Goal: Information Seeking & Learning: Learn about a topic

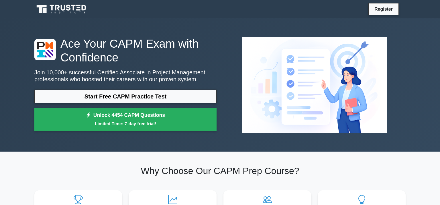
click at [415, 55] on div "Ace Your CAPM Exam with Confidence Join 10,000+ successful Certified Associate …" at bounding box center [220, 84] width 440 height 133
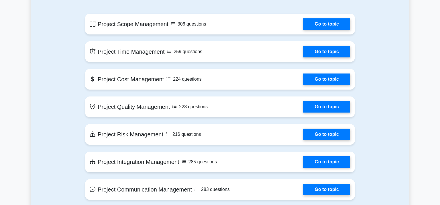
scroll to position [309, 0]
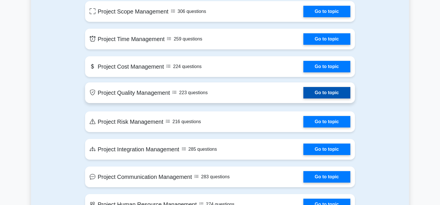
click at [303, 94] on link "Go to topic" at bounding box center [326, 92] width 47 height 11
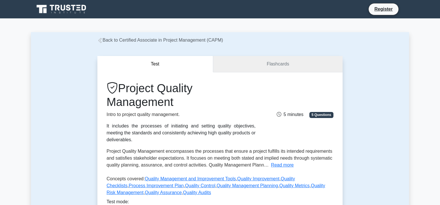
click at [297, 66] on link "Flashcards" at bounding box center [277, 64] width 129 height 16
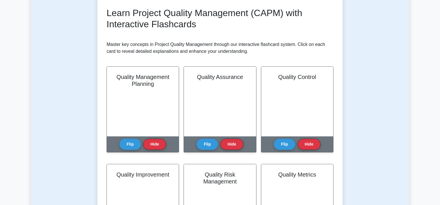
scroll to position [92, 0]
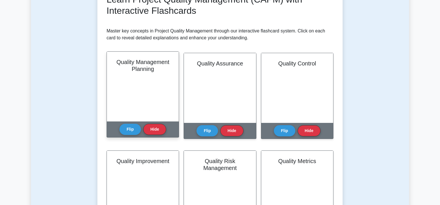
click at [133, 89] on div "Quality Management Planning" at bounding box center [143, 87] width 72 height 70
click at [131, 127] on button "Flip" at bounding box center [129, 128] width 21 height 11
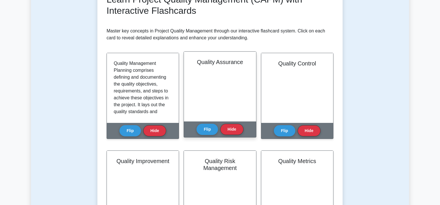
click at [199, 101] on div "Quality Assurance" at bounding box center [220, 87] width 72 height 70
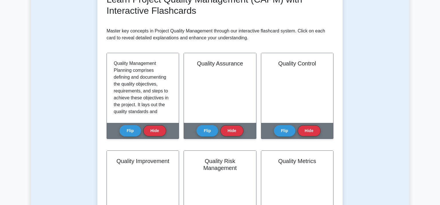
click at [216, 145] on div "Quality Assurance Quality Assurance ensures project quality by evaluating overa…" at bounding box center [220, 99] width 72 height 93
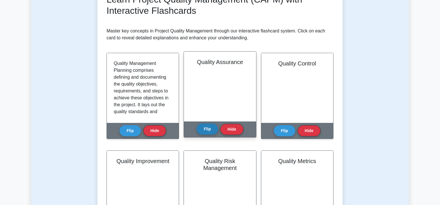
click at [207, 131] on button "Flip" at bounding box center [207, 128] width 21 height 11
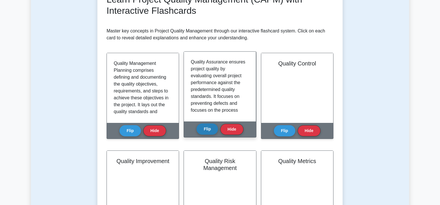
click at [207, 131] on button "Flip" at bounding box center [207, 128] width 21 height 11
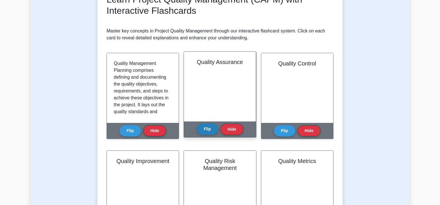
click at [205, 128] on button "Flip" at bounding box center [207, 128] width 21 height 11
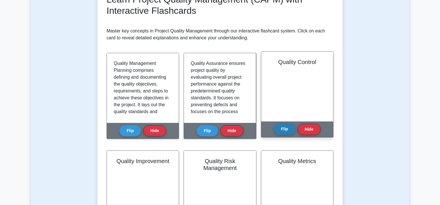
click at [279, 129] on button "Flip" at bounding box center [284, 128] width 21 height 11
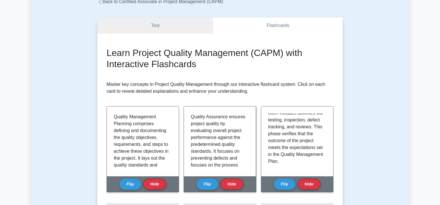
scroll to position [0, 0]
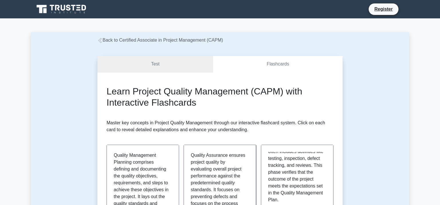
click at [167, 59] on link "Test" at bounding box center [155, 64] width 116 height 16
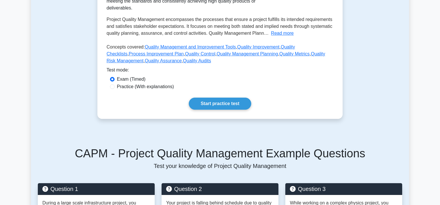
scroll to position [137, 0]
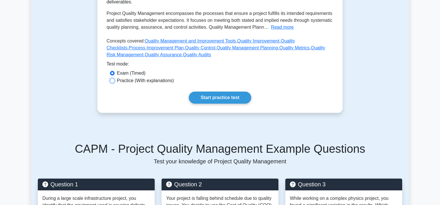
click at [112, 83] on input "Practice (With explanations)" at bounding box center [112, 80] width 5 height 5
radio input "true"
click at [204, 101] on link "Start practice test" at bounding box center [220, 97] width 62 height 12
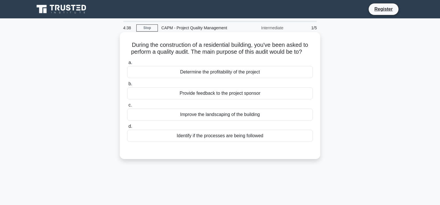
click at [233, 94] on div "Provide feedback to the project sponsor" at bounding box center [220, 93] width 186 height 12
click at [127, 86] on input "b. Provide feedback to the project sponsor" at bounding box center [127, 84] width 0 height 4
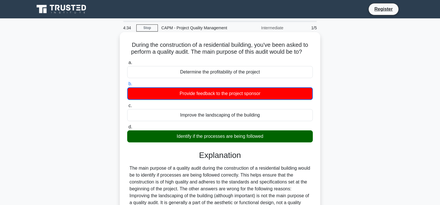
click at [127, 104] on input "c. Improve the landscaping of the building" at bounding box center [127, 106] width 0 height 4
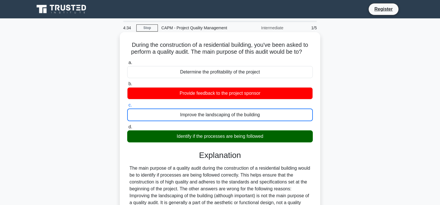
click at [127, 125] on input "d. Identify if the processes are being followed" at bounding box center [127, 127] width 0 height 4
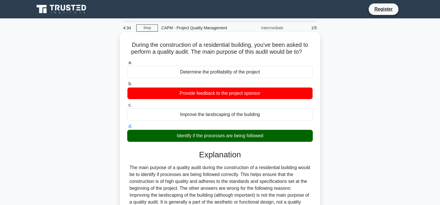
click at [127, 61] on input "a. Determine the profitability of the project" at bounding box center [127, 63] width 0 height 4
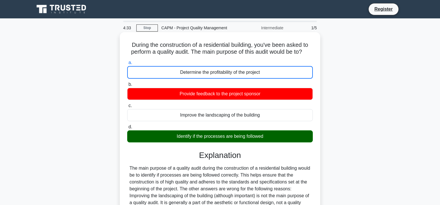
click at [127, 82] on input "b. Provide feedback to the project sponsor" at bounding box center [127, 84] width 0 height 4
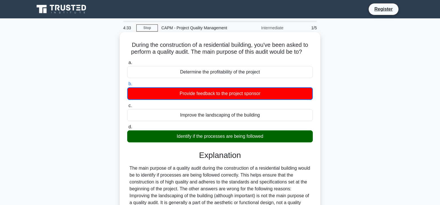
click at [127, 104] on input "c. Improve the landscaping of the building" at bounding box center [127, 106] width 0 height 4
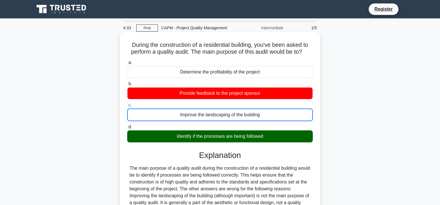
click at [127, 125] on input "d. Identify if the processes are being followed" at bounding box center [127, 127] width 0 height 4
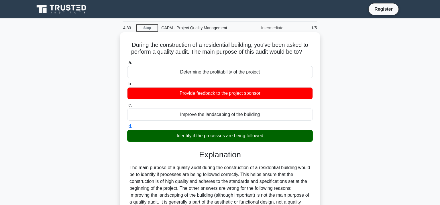
click at [127, 61] on input "a. Determine the profitability of the project" at bounding box center [127, 63] width 0 height 4
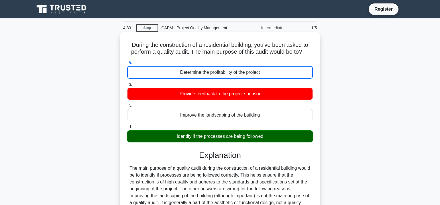
click at [127, 82] on input "b. Provide feedback to the project sponsor" at bounding box center [127, 84] width 0 height 4
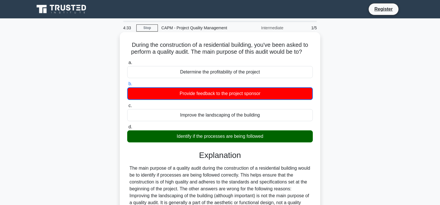
click at [127, 104] on input "c. Improve the landscaping of the building" at bounding box center [127, 106] width 0 height 4
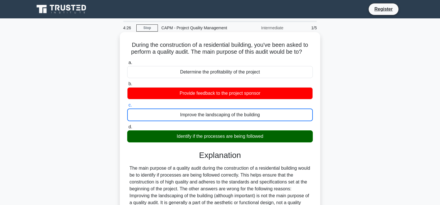
click at [127, 125] on input "d. Identify if the processes are being followed" at bounding box center [127, 127] width 0 height 4
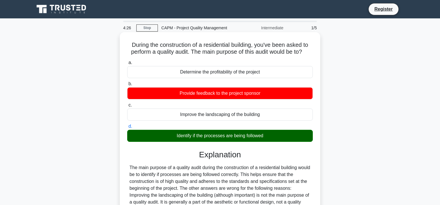
click at [127, 61] on input "a. Determine the profitability of the project" at bounding box center [127, 63] width 0 height 4
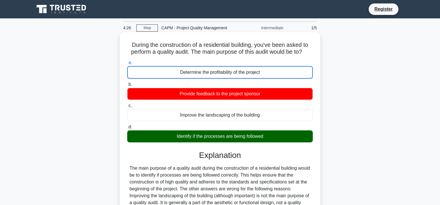
click at [127, 82] on input "b. Provide feedback to the project sponsor" at bounding box center [127, 84] width 0 height 4
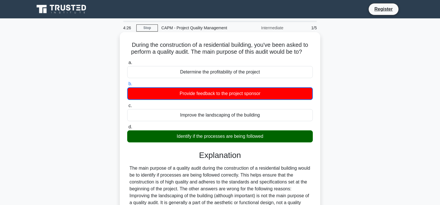
click at [127, 104] on input "c. Improve the landscaping of the building" at bounding box center [127, 106] width 0 height 4
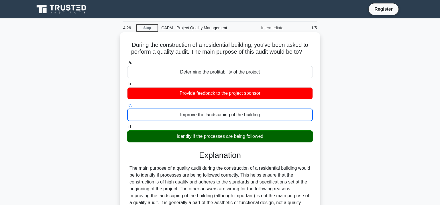
click at [127, 125] on input "d. Identify if the processes are being followed" at bounding box center [127, 127] width 0 height 4
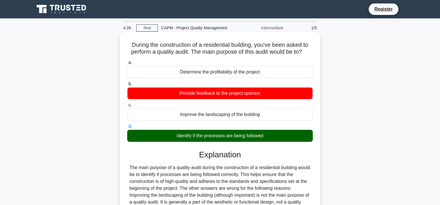
click at [127, 61] on input "a. Determine the profitability of the project" at bounding box center [127, 63] width 0 height 4
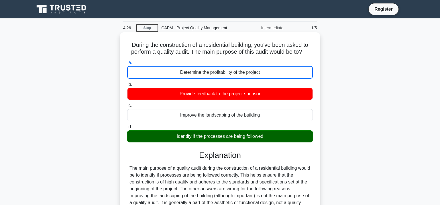
click at [127, 82] on input "b. Provide feedback to the project sponsor" at bounding box center [127, 84] width 0 height 4
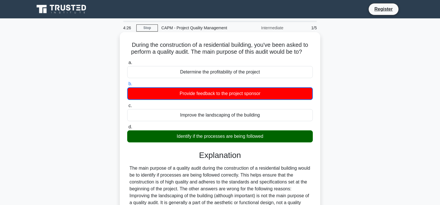
click at [127, 104] on input "c. Improve the landscaping of the building" at bounding box center [127, 106] width 0 height 4
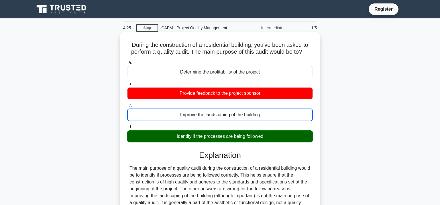
click at [127, 125] on input "d. Identify if the processes are being followed" at bounding box center [127, 127] width 0 height 4
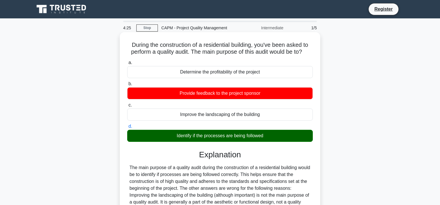
click at [127, 61] on input "a. Determine the profitability of the project" at bounding box center [127, 63] width 0 height 4
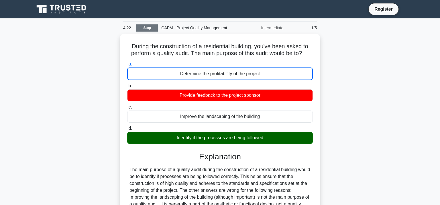
click at [146, 29] on link "Stop" at bounding box center [146, 27] width 21 height 7
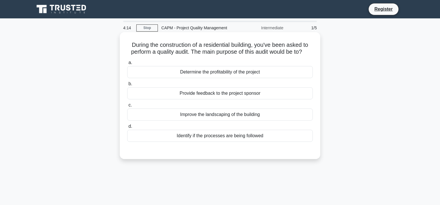
click at [256, 138] on div "Identify if the processes are being followed" at bounding box center [220, 135] width 186 height 12
click at [127, 128] on input "d. Identify if the processes are being followed" at bounding box center [127, 126] width 0 height 4
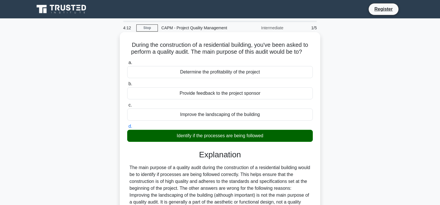
click at [127, 61] on input "a. Determine the profitability of the project" at bounding box center [127, 63] width 0 height 4
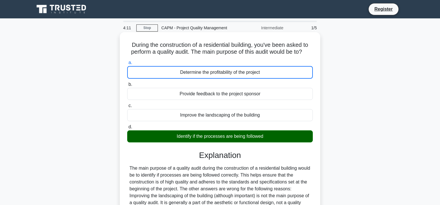
click at [127, 82] on input "b. Provide feedback to the project sponsor" at bounding box center [127, 84] width 0 height 4
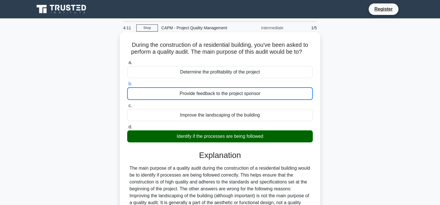
click at [127, 104] on input "c. Improve the landscaping of the building" at bounding box center [127, 106] width 0 height 4
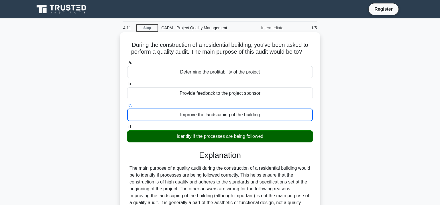
click at [127, 125] on input "d. Identify if the processes are being followed" at bounding box center [127, 127] width 0 height 4
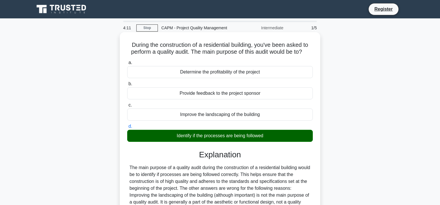
click at [127, 61] on input "a. Determine the profitability of the project" at bounding box center [127, 63] width 0 height 4
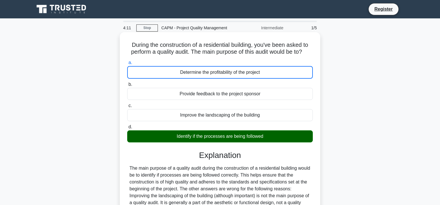
click at [127, 82] on input "b. Provide feedback to the project sponsor" at bounding box center [127, 84] width 0 height 4
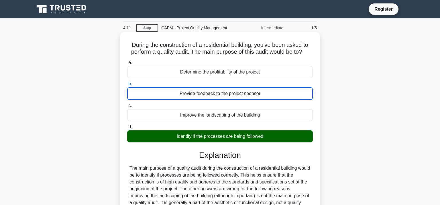
click at [127, 104] on input "c. Improve the landscaping of the building" at bounding box center [127, 106] width 0 height 4
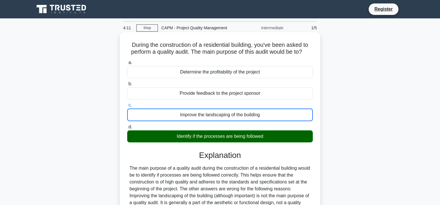
click at [127, 125] on input "d. Identify if the processes are being followed" at bounding box center [127, 127] width 0 height 4
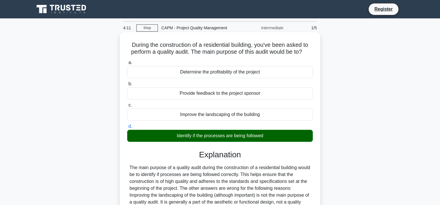
click at [127, 61] on input "a. Determine the profitability of the project" at bounding box center [127, 63] width 0 height 4
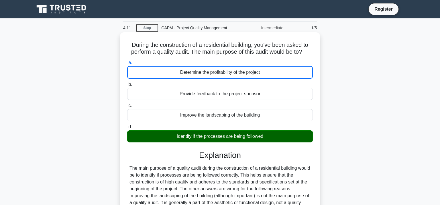
click at [127, 82] on input "b. Provide feedback to the project sponsor" at bounding box center [127, 84] width 0 height 4
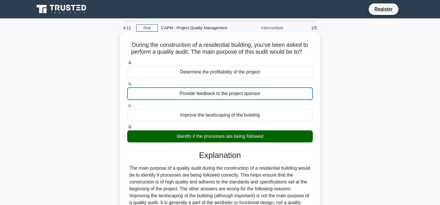
click at [127, 104] on input "c. Improve the landscaping of the building" at bounding box center [127, 106] width 0 height 4
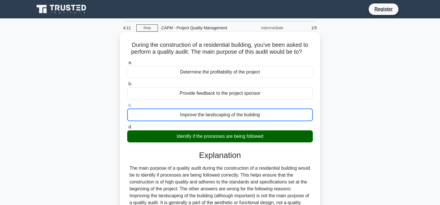
click at [127, 125] on input "d. Identify if the processes are being followed" at bounding box center [127, 127] width 0 height 4
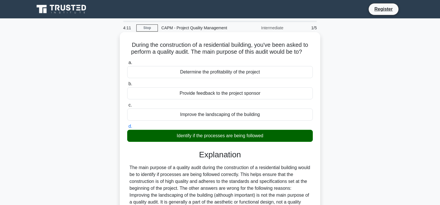
click at [127, 61] on input "a. Determine the profitability of the project" at bounding box center [127, 63] width 0 height 4
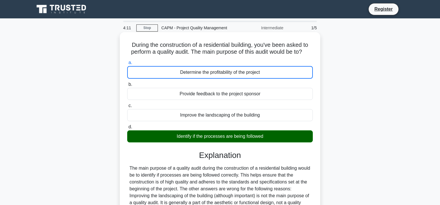
click at [127, 82] on input "b. Provide feedback to the project sponsor" at bounding box center [127, 84] width 0 height 4
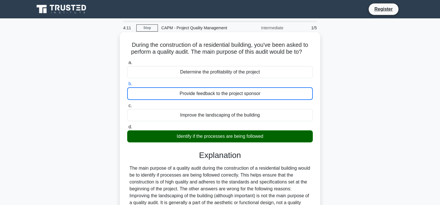
click at [127, 104] on input "c. Improve the landscaping of the building" at bounding box center [127, 106] width 0 height 4
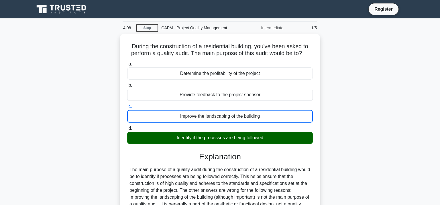
click at [406, 76] on div "During the construction of a residential building, you've been asked to perform…" at bounding box center [220, 162] width 378 height 256
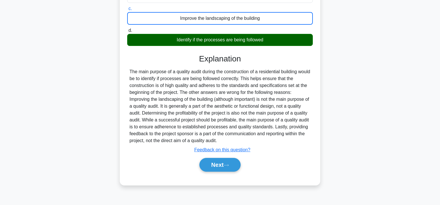
scroll to position [105, 0]
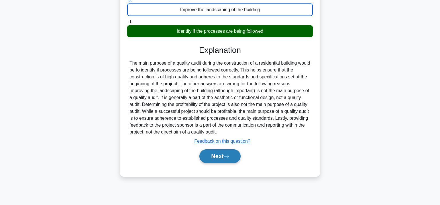
click at [234, 157] on button "Next" at bounding box center [219, 156] width 41 height 14
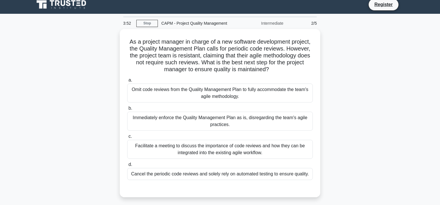
scroll to position [0, 0]
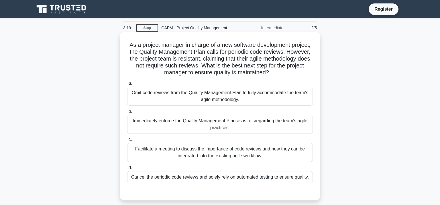
click at [176, 158] on div "Facilitate a meeting to discuss the importance of code reviews and how they can…" at bounding box center [220, 152] width 186 height 19
click at [127, 141] on input "c. Facilitate a meeting to discuss the importance of code reviews and how they …" at bounding box center [127, 139] width 0 height 4
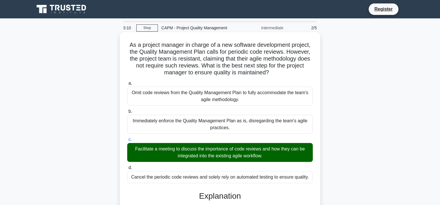
click at [318, 171] on div "As a project manager in charge of a new software development project, the Quali…" at bounding box center [220, 207] width 196 height 347
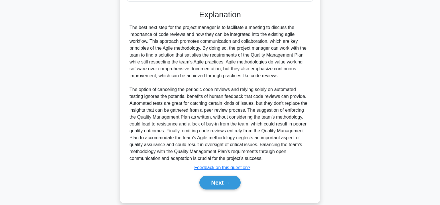
scroll to position [190, 0]
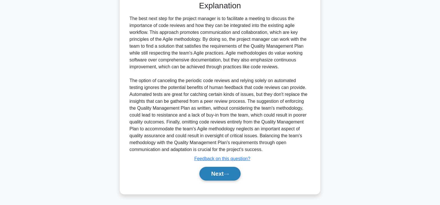
click at [228, 172] on icon at bounding box center [226, 173] width 5 height 3
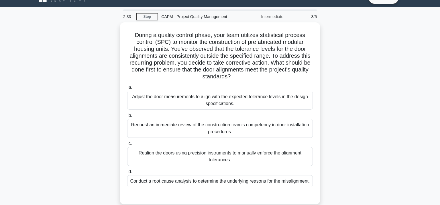
scroll to position [0, 0]
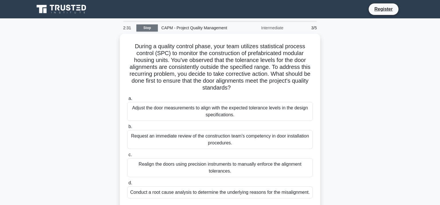
click at [152, 25] on link "Stop" at bounding box center [146, 27] width 21 height 7
